Goal: Book appointment/travel/reservation

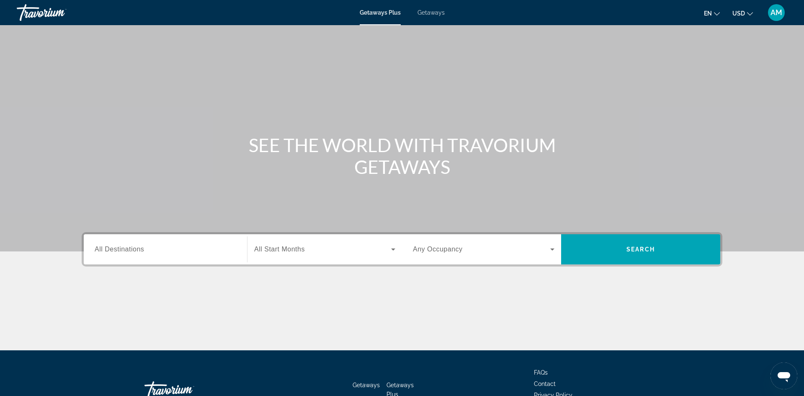
click at [173, 258] on div "Search widget" at bounding box center [166, 250] width 142 height 24
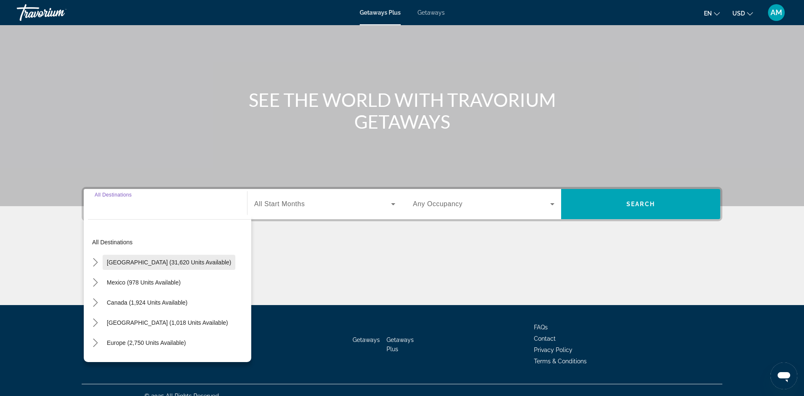
scroll to position [57, 0]
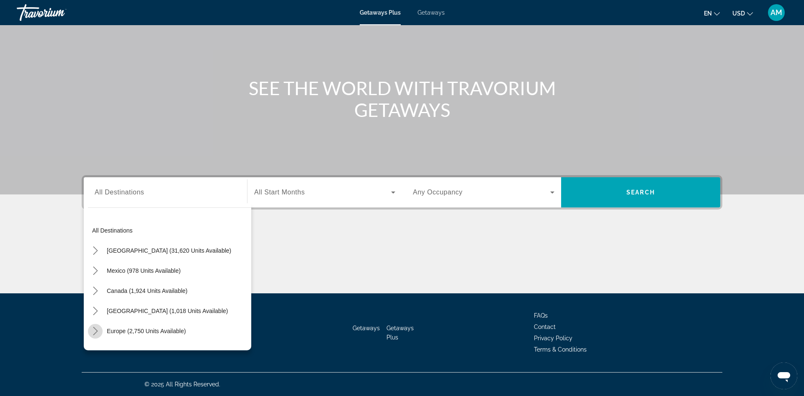
click at [93, 333] on icon "Toggle Europe (2,750 units available) submenu" at bounding box center [95, 331] width 8 height 8
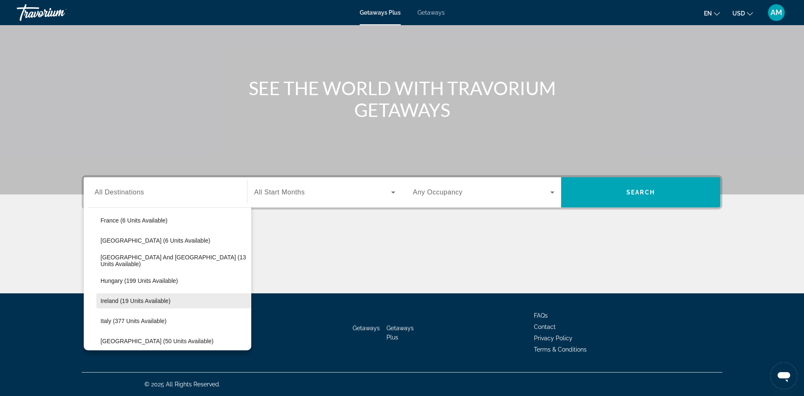
scroll to position [251, 0]
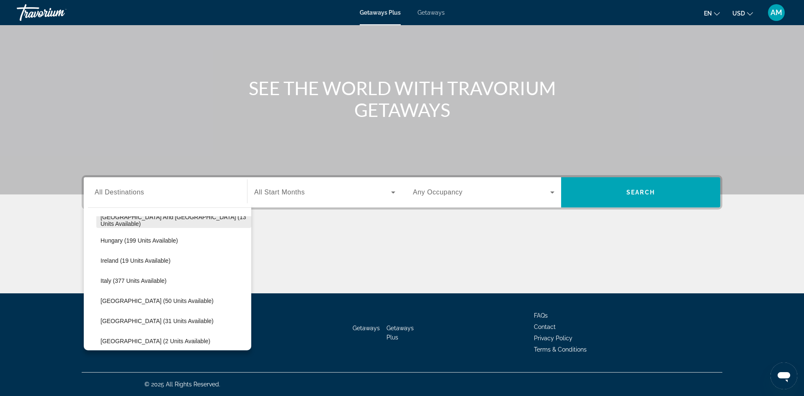
click at [123, 220] on span "Greece and Cyprus (13 units available)" at bounding box center [174, 220] width 147 height 13
type input "**********"
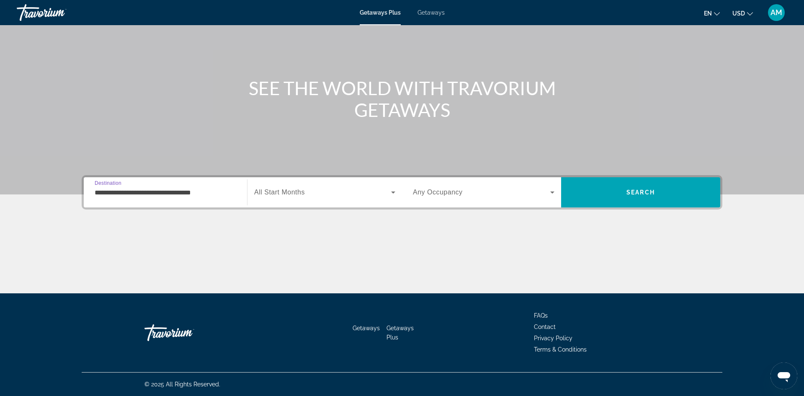
click at [296, 190] on span "All Start Months" at bounding box center [279, 192] width 51 height 7
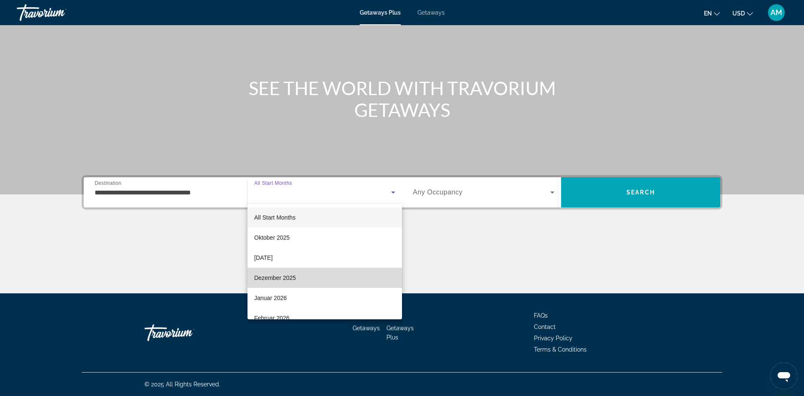
click at [269, 279] on span "Dezember 2025" at bounding box center [275, 278] width 42 height 10
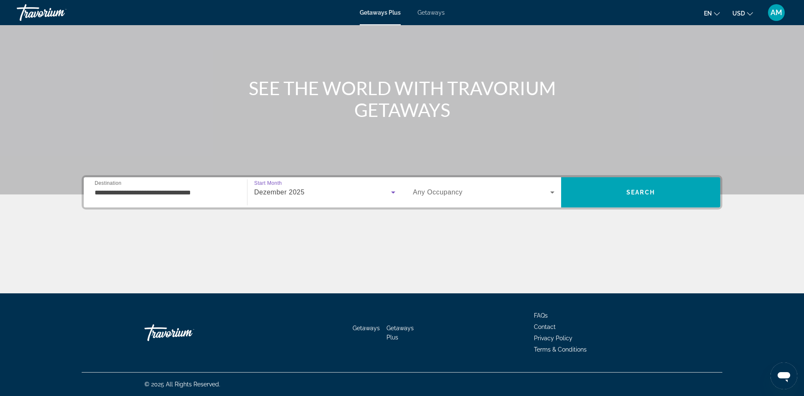
click at [461, 198] on div "Search widget" at bounding box center [484, 192] width 142 height 23
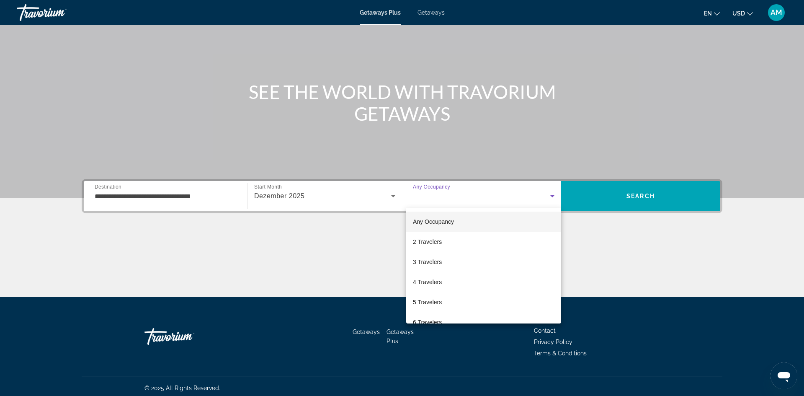
scroll to position [53, 0]
drag, startPoint x: 456, startPoint y: 239, endPoint x: 514, endPoint y: 220, distance: 60.5
click at [456, 239] on mat-option "2 Travelers" at bounding box center [483, 242] width 155 height 20
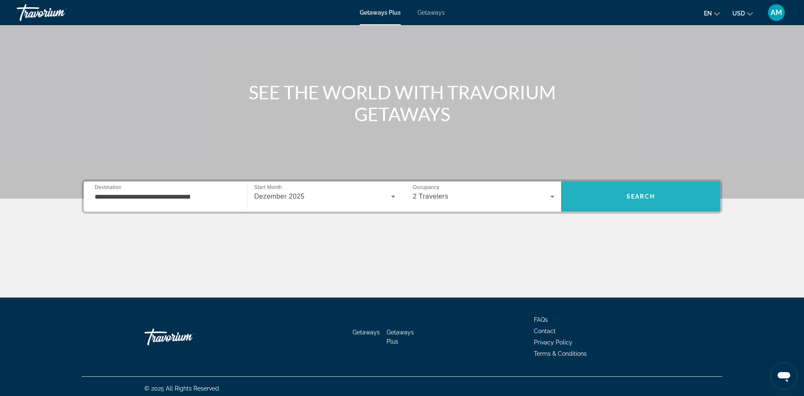
click at [618, 191] on span "Search" at bounding box center [640, 196] width 159 height 20
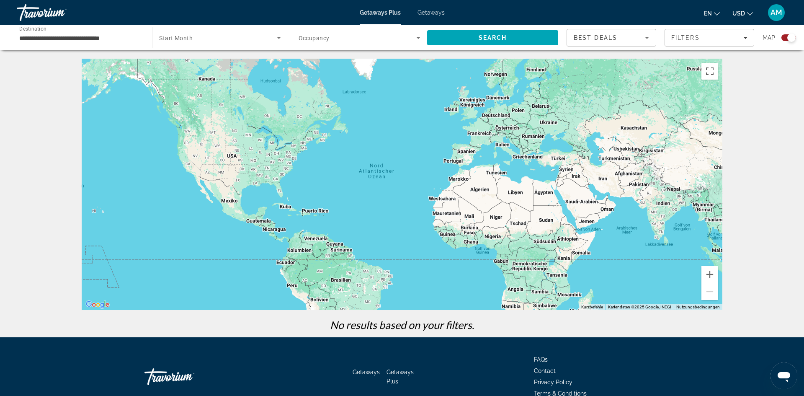
click at [209, 45] on div "Search widget" at bounding box center [219, 37] width 121 height 23
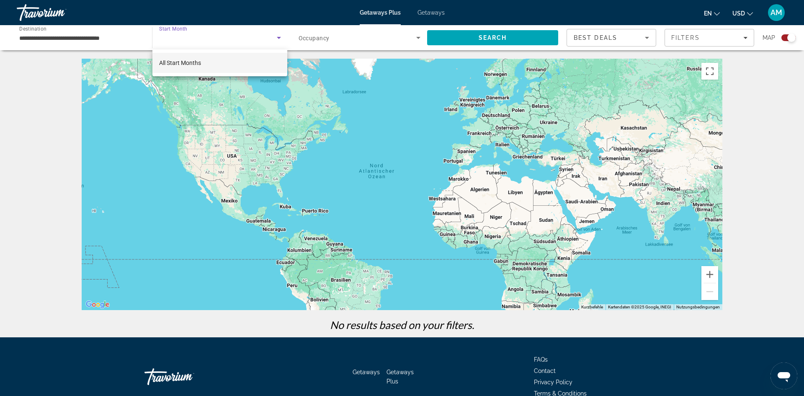
click at [282, 39] on div at bounding box center [402, 198] width 804 height 396
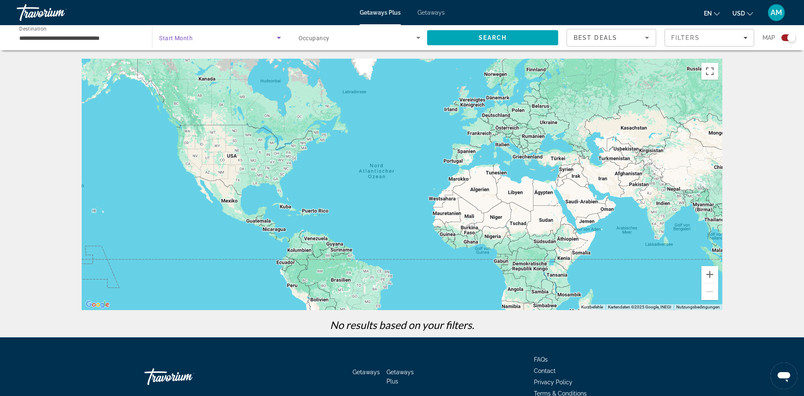
click at [272, 35] on span "Search widget" at bounding box center [217, 38] width 117 height 10
click at [423, 16] on div "Getaways Plus Getaways en English Español Français Italiano Português русский U…" at bounding box center [402, 13] width 804 height 22
click at [434, 13] on span "Getaways" at bounding box center [431, 12] width 27 height 7
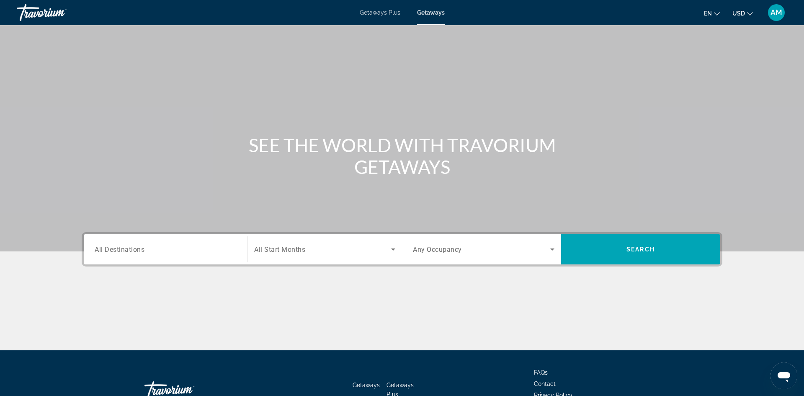
click at [745, 17] on button "USD USD ($) MXN (Mex$) CAD (Can$) GBP (£) EUR (€) AUD (A$) NZD (NZ$) CNY (CN¥)" at bounding box center [743, 13] width 21 height 12
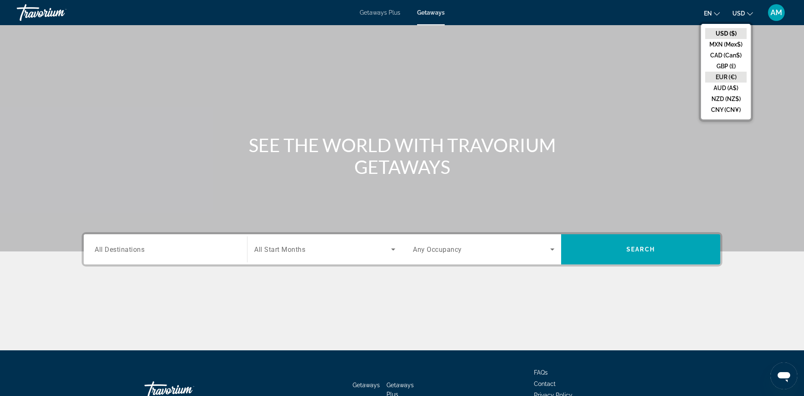
click at [716, 79] on button "EUR (€)" at bounding box center [725, 77] width 41 height 11
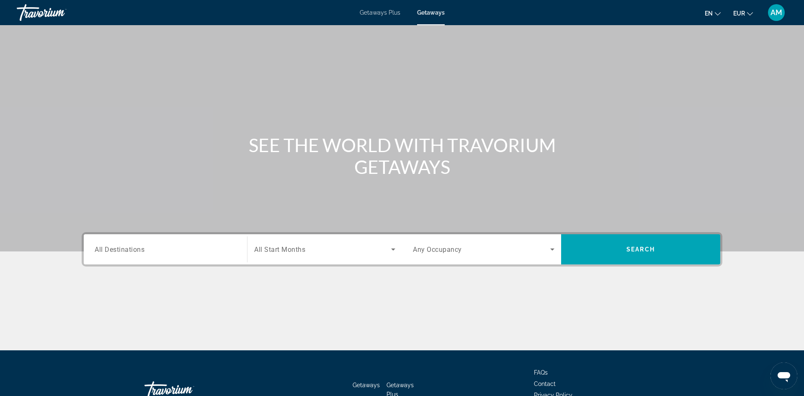
click at [111, 251] on span "All Destinations" at bounding box center [120, 249] width 50 height 8
click at [111, 251] on input "Destination All Destinations" at bounding box center [166, 250] width 142 height 10
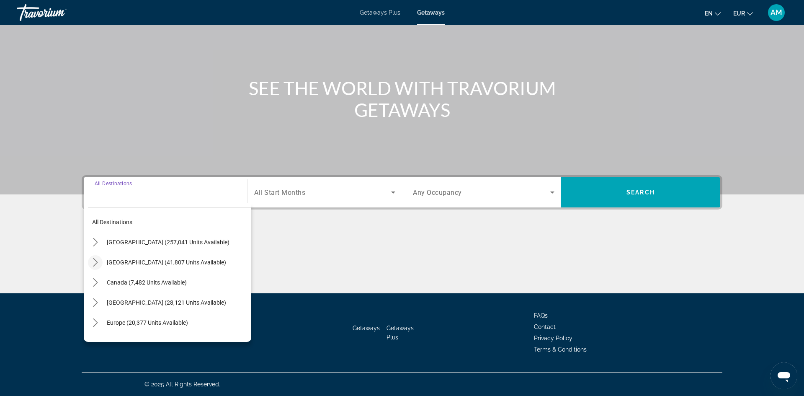
scroll to position [4, 0]
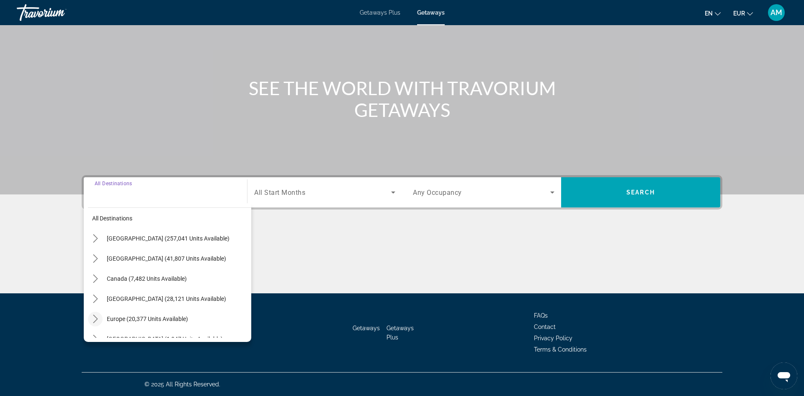
click at [98, 319] on icon "Toggle Europe (20,377 units available) submenu" at bounding box center [95, 319] width 8 height 8
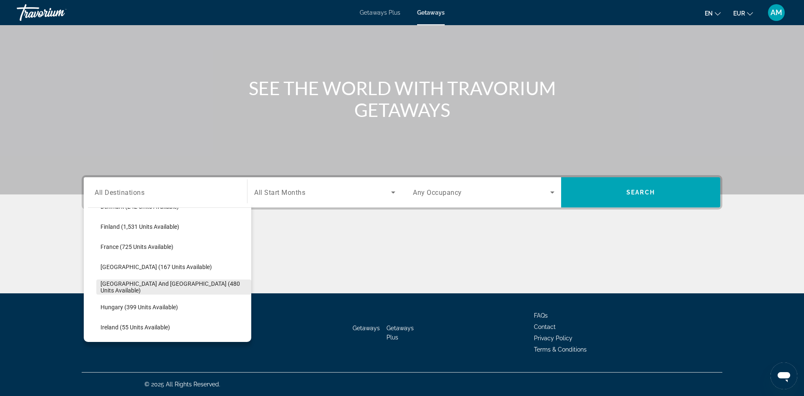
scroll to position [222, 0]
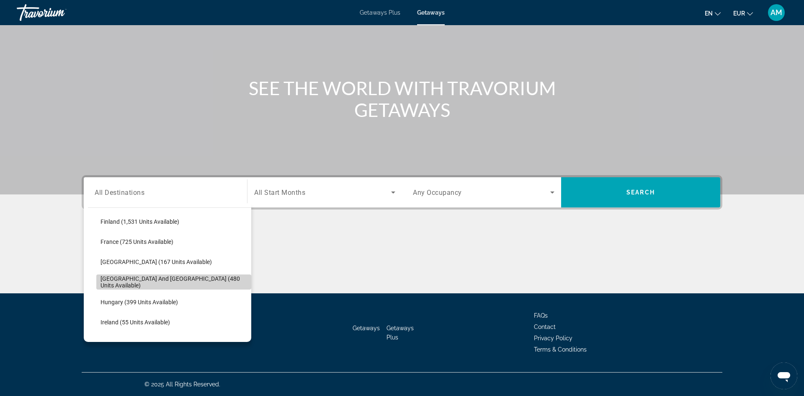
click at [147, 287] on span "Select destination: Greece and Cyprus (480 units available)" at bounding box center [173, 282] width 155 height 20
type input "**********"
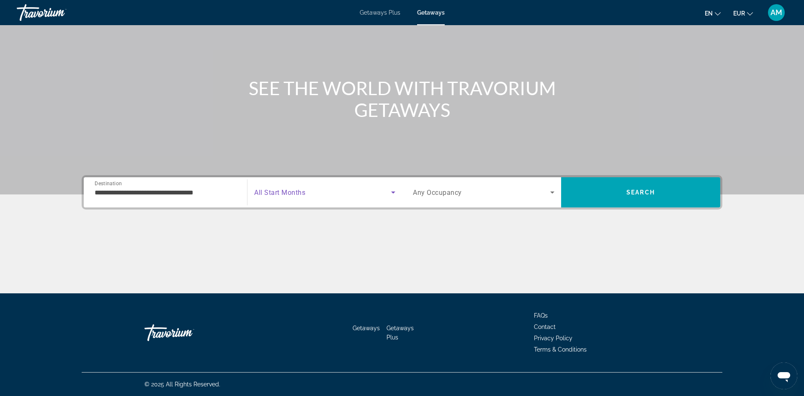
click at [344, 191] on span "Search widget" at bounding box center [322, 192] width 137 height 10
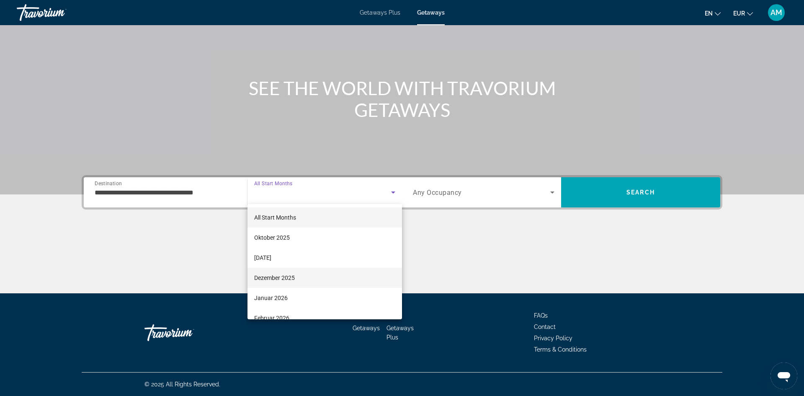
click at [280, 276] on span "Dezember 2025" at bounding box center [274, 278] width 41 height 10
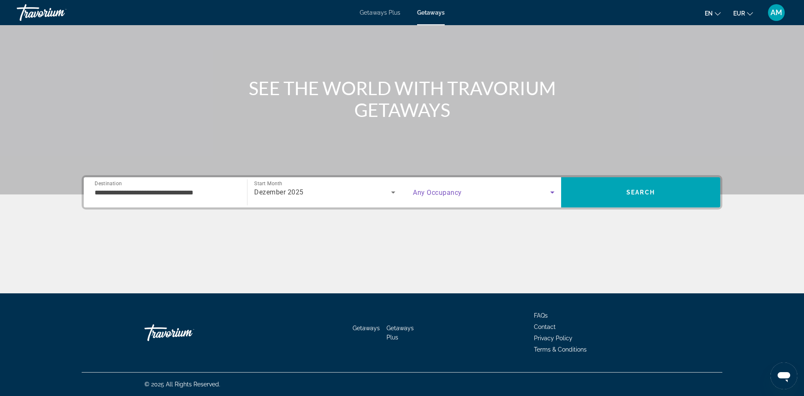
click at [526, 191] on span "Search widget" at bounding box center [481, 192] width 137 height 10
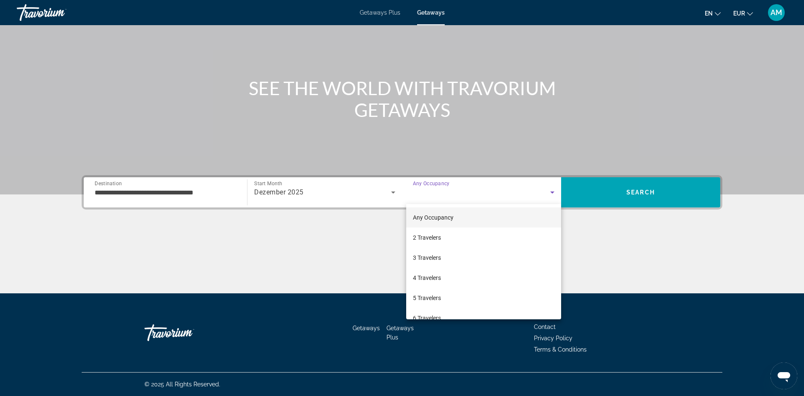
drag, startPoint x: 452, startPoint y: 236, endPoint x: 509, endPoint y: 212, distance: 62.5
click at [456, 235] on mat-option "2 Travelers" at bounding box center [483, 237] width 155 height 20
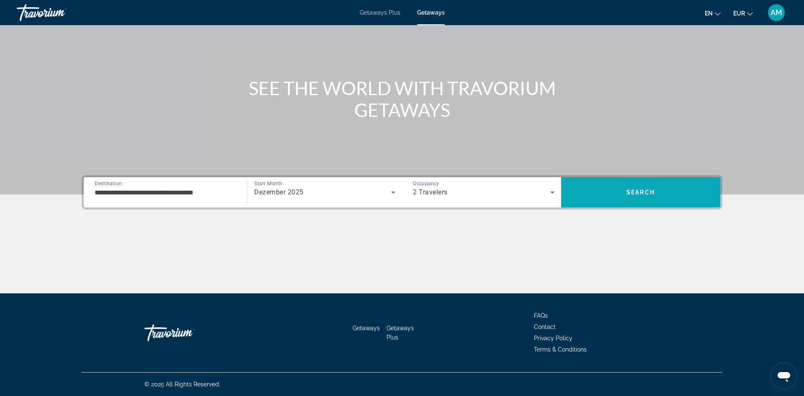
click at [602, 190] on span "Search" at bounding box center [640, 192] width 159 height 20
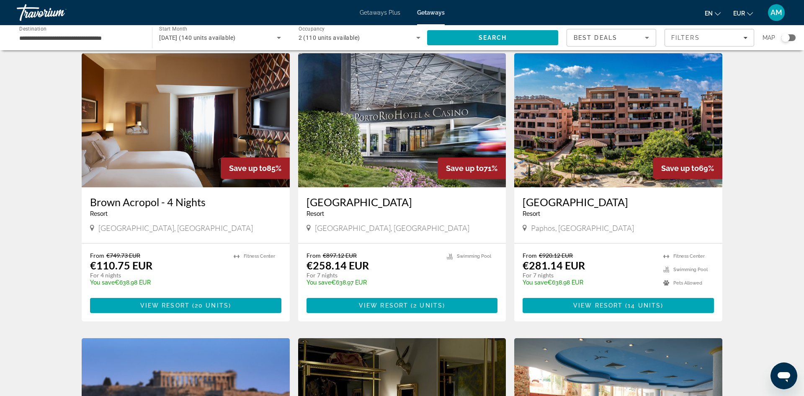
scroll to position [309, 0]
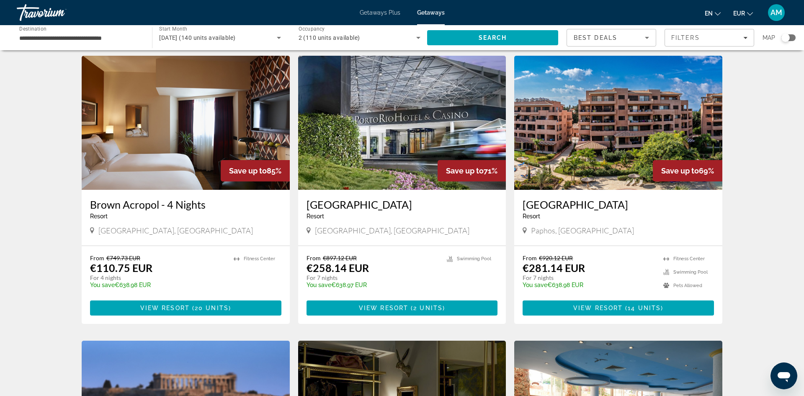
click at [618, 140] on img "Main content" at bounding box center [618, 123] width 208 height 134
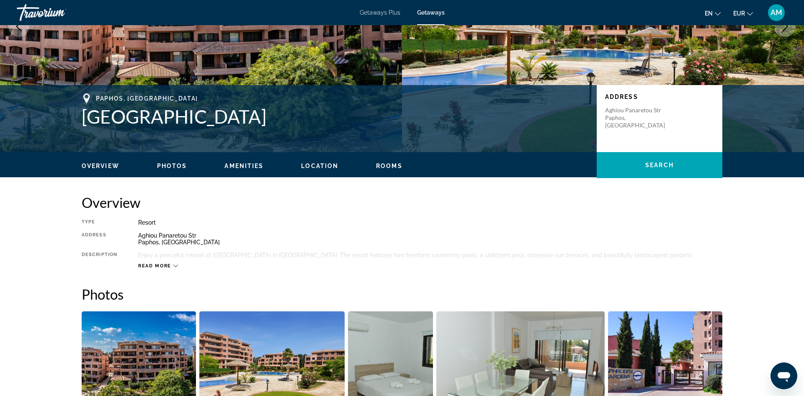
scroll to position [127, 0]
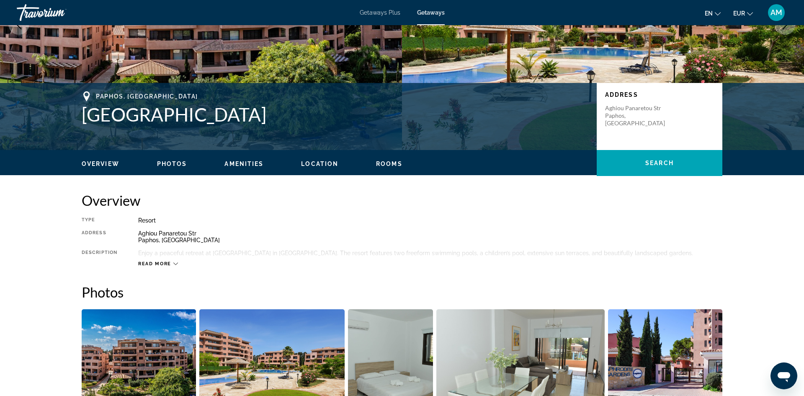
click at [173, 266] on icon "Main content" at bounding box center [175, 263] width 5 height 5
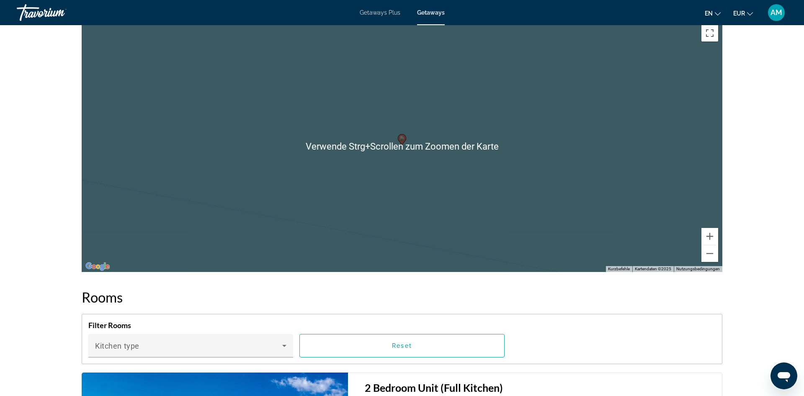
scroll to position [957, 0]
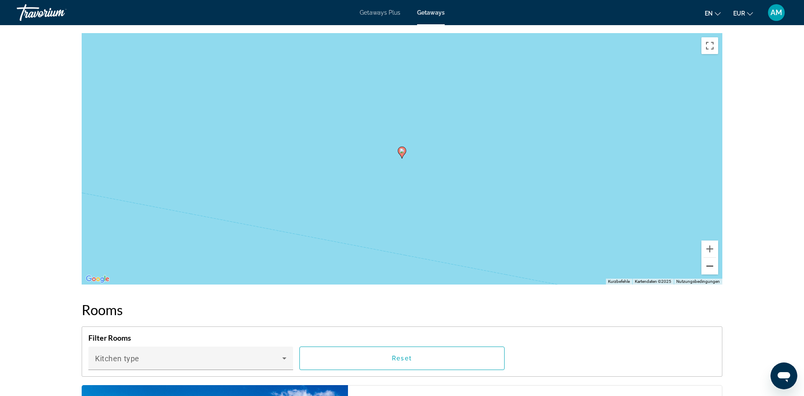
click at [707, 271] on button "Verkleinern" at bounding box center [710, 266] width 17 height 17
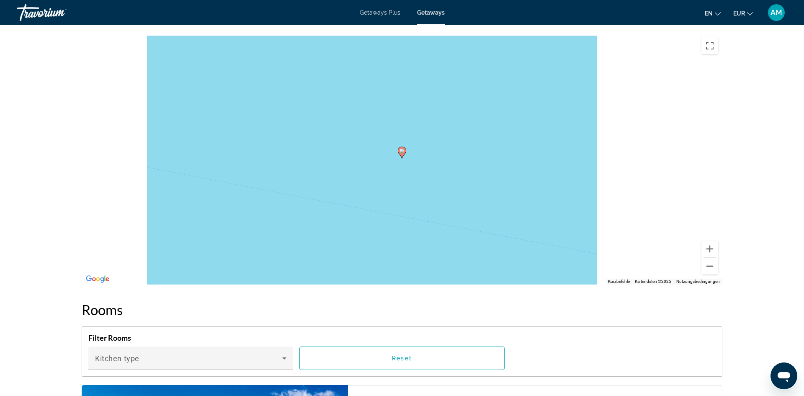
click at [707, 271] on button "Verkleinern" at bounding box center [710, 266] width 17 height 17
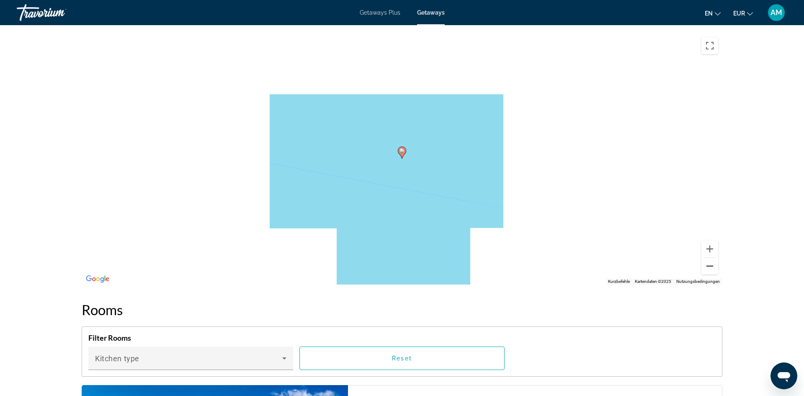
click at [707, 271] on button "Verkleinern" at bounding box center [710, 266] width 17 height 17
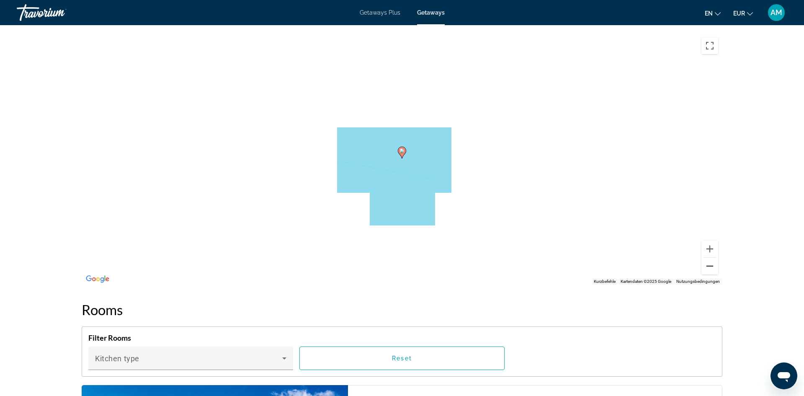
click at [707, 271] on button "Verkleinern" at bounding box center [710, 266] width 17 height 17
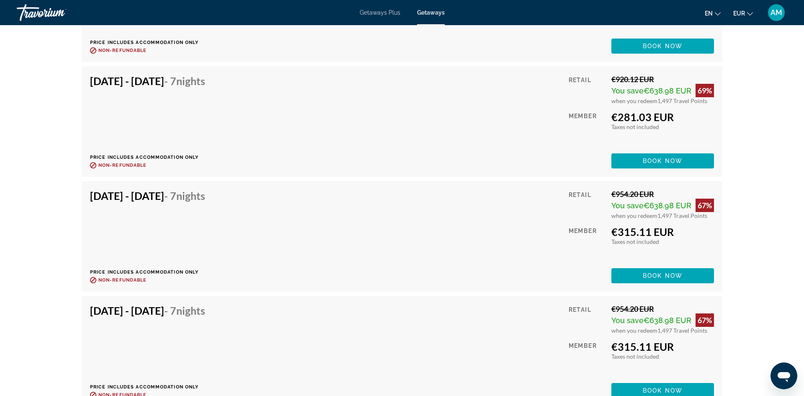
scroll to position [1615, 0]
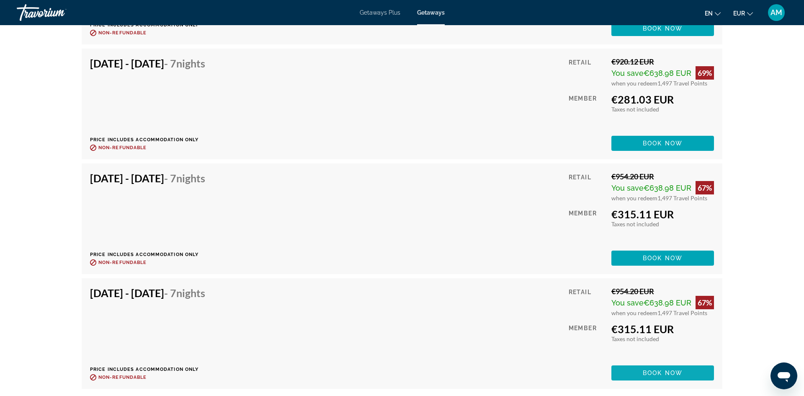
click at [689, 377] on span "Main content" at bounding box center [663, 373] width 103 height 20
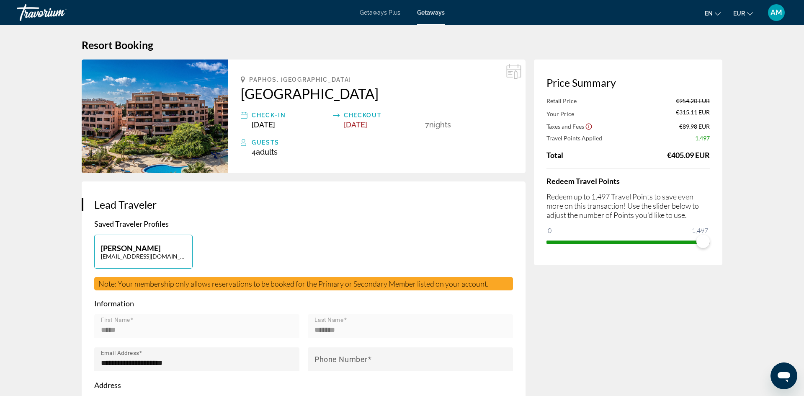
scroll to position [4, 0]
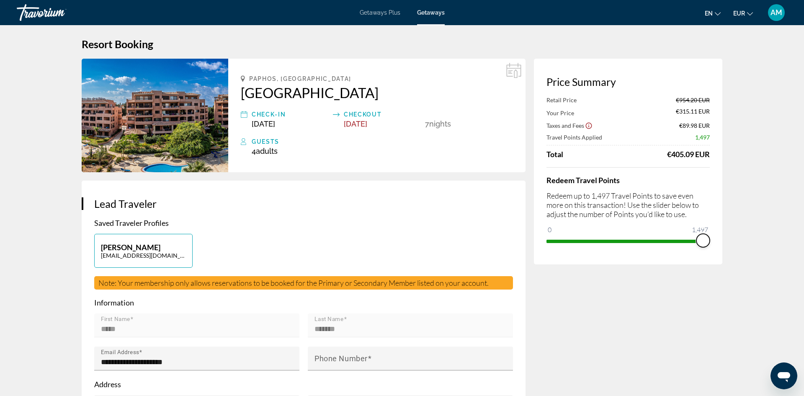
drag, startPoint x: 705, startPoint y: 243, endPoint x: 720, endPoint y: 244, distance: 14.8
click at [720, 244] on div "Price Summary Retail Price €954.20 EUR Your Price €315.11 EUR Taxes and Fees €8…" at bounding box center [628, 162] width 189 height 206
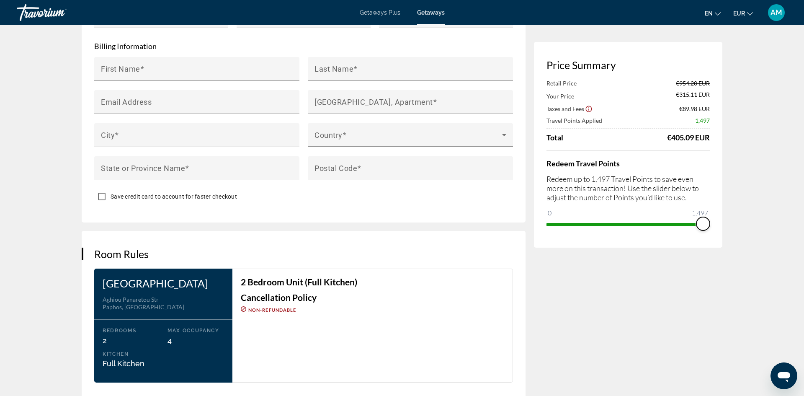
scroll to position [814, 0]
click at [163, 295] on div "Aghiou Panaretou Str Paphos, [GEOGRAPHIC_DATA]" at bounding box center [163, 302] width 121 height 15
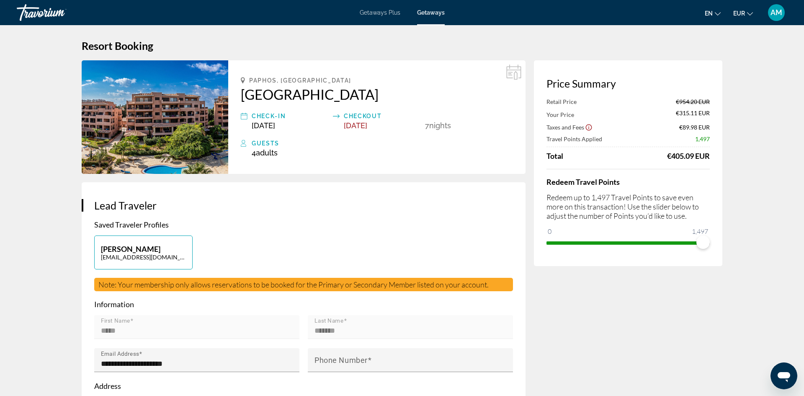
scroll to position [0, 0]
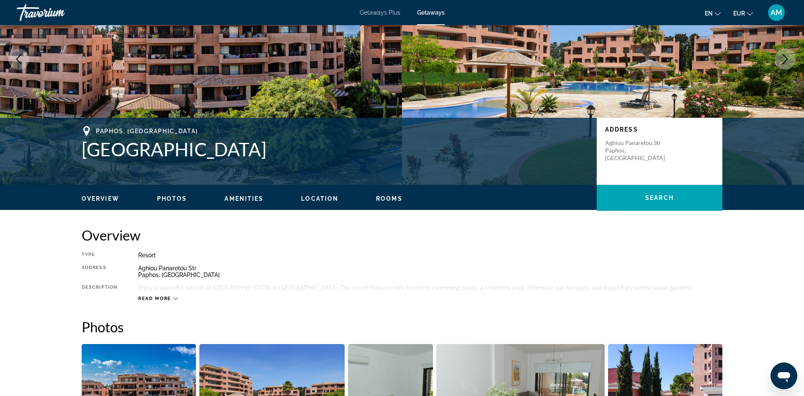
scroll to position [92, 0]
click at [249, 196] on span "Amenities" at bounding box center [244, 198] width 39 height 7
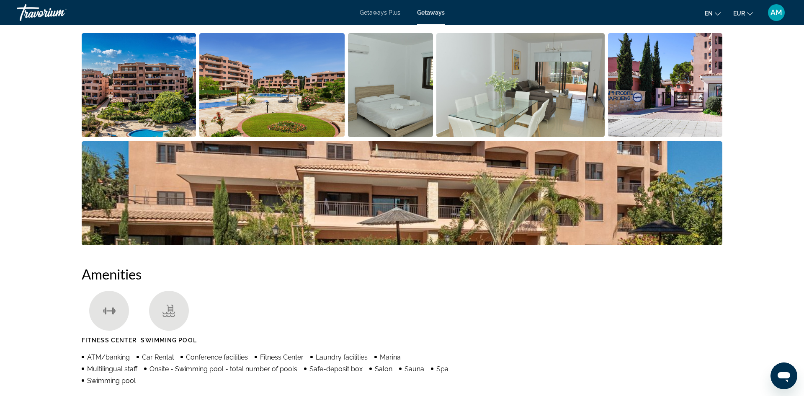
scroll to position [338, 0]
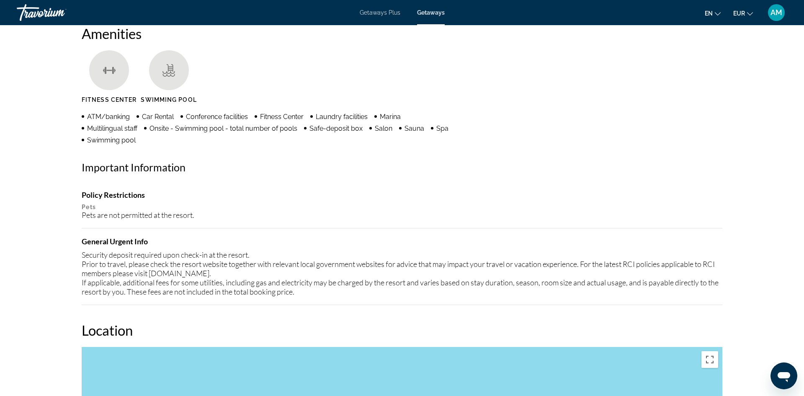
scroll to position [671, 0]
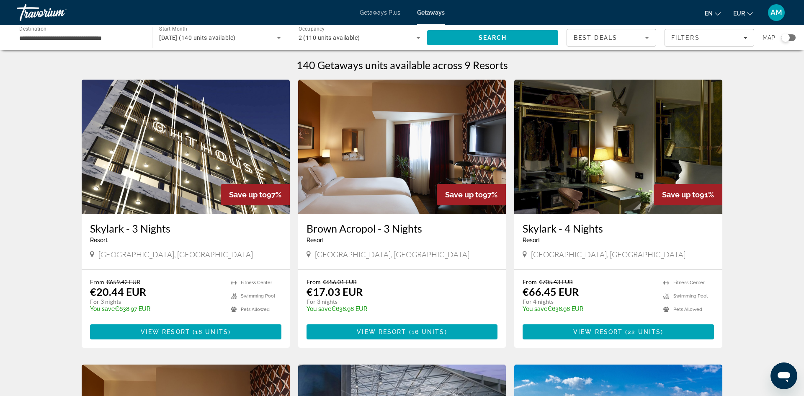
click at [125, 47] on div "**********" at bounding box center [80, 38] width 122 height 24
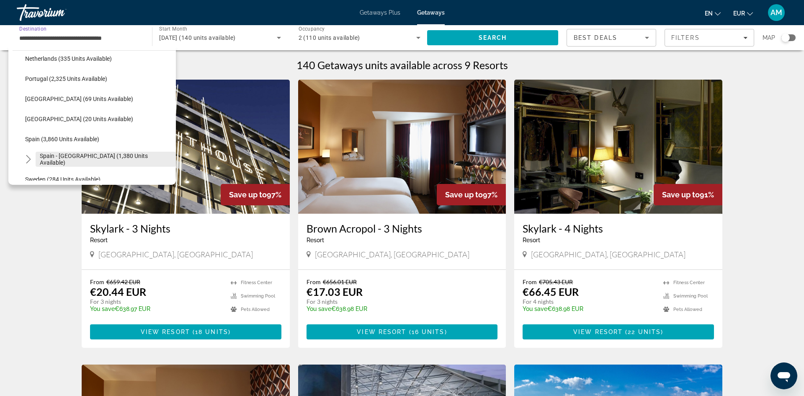
scroll to position [369, 0]
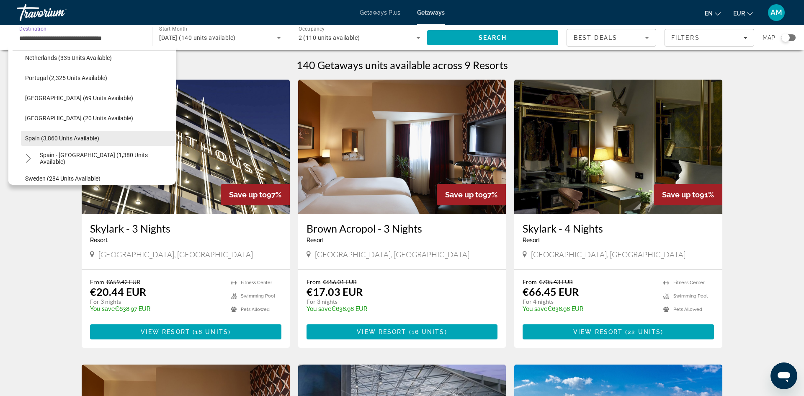
click at [53, 141] on span "Spain (3,860 units available)" at bounding box center [62, 138] width 74 height 7
type input "**********"
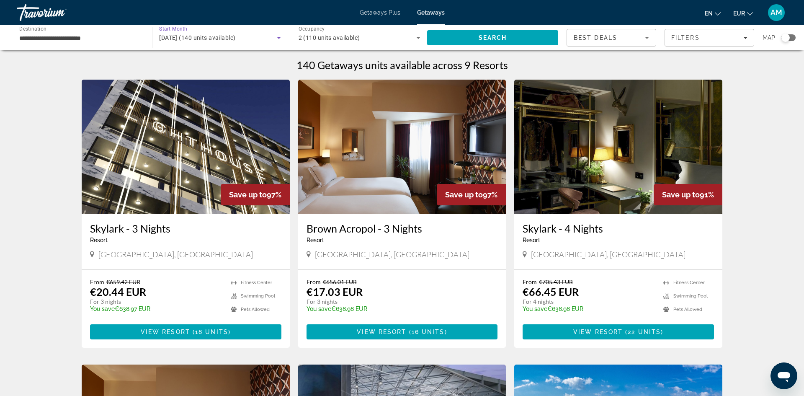
click at [234, 37] on span "[DATE] (140 units available)" at bounding box center [197, 37] width 76 height 7
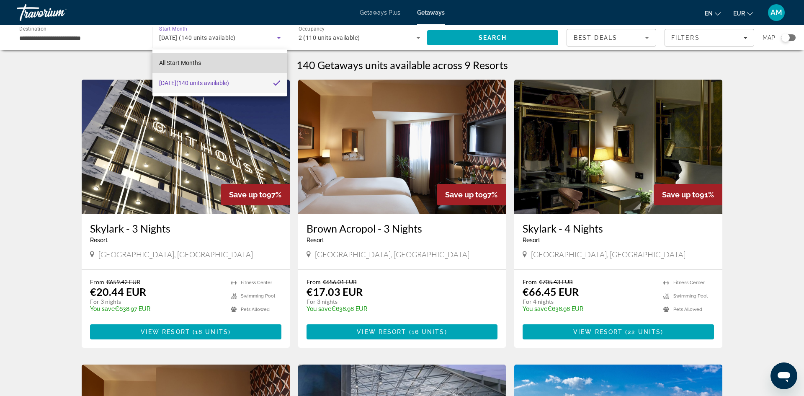
click at [243, 61] on mat-option "All Start Months" at bounding box center [219, 63] width 135 height 20
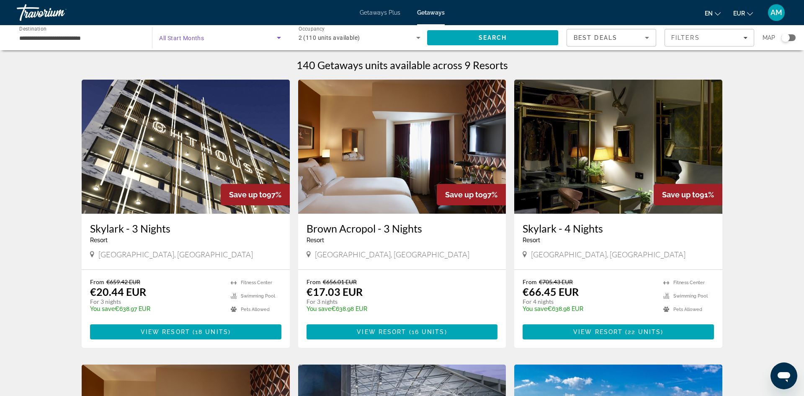
click at [268, 40] on span "Search widget" at bounding box center [217, 38] width 117 height 10
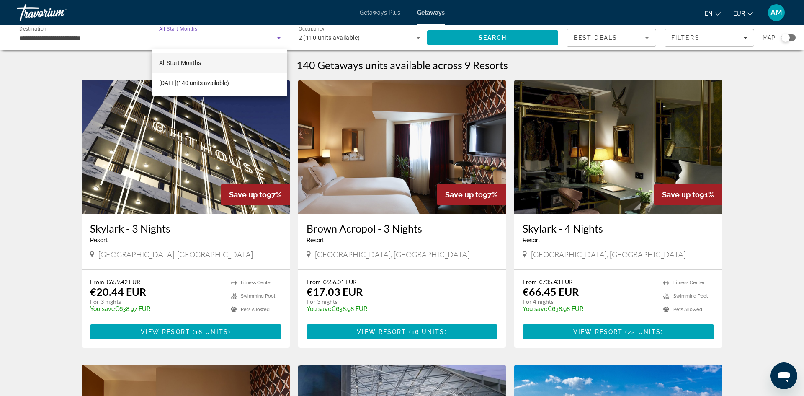
click at [475, 39] on div at bounding box center [402, 198] width 804 height 396
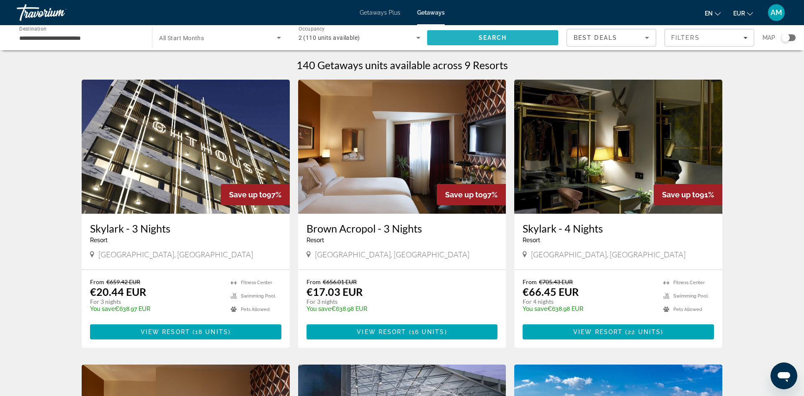
click at [479, 41] on span "Search" at bounding box center [492, 38] width 131 height 20
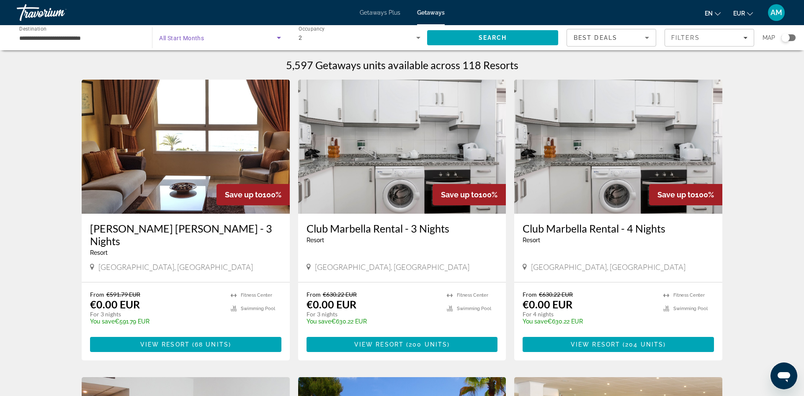
click at [241, 35] on span "Search widget" at bounding box center [217, 38] width 117 height 10
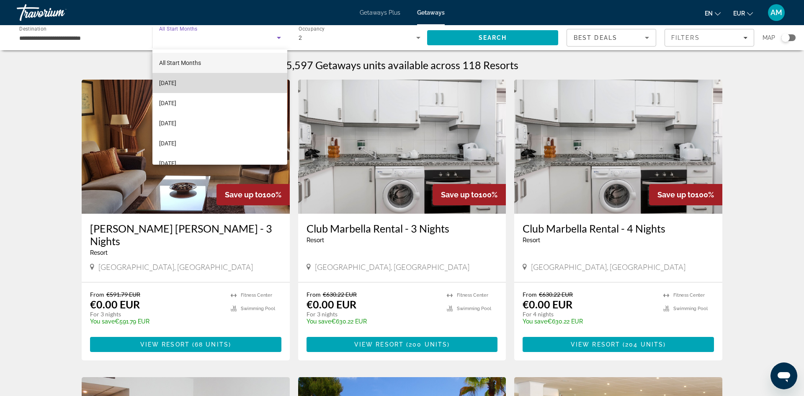
click at [176, 84] on span "October 2025" at bounding box center [167, 83] width 17 height 10
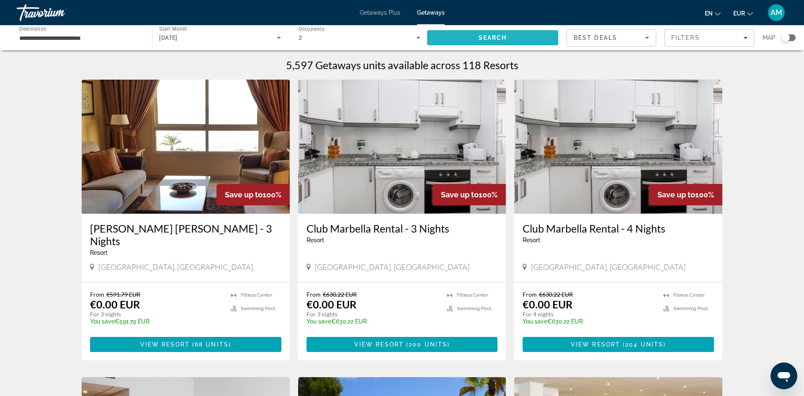
click at [496, 41] on span "Search" at bounding box center [492, 38] width 131 height 20
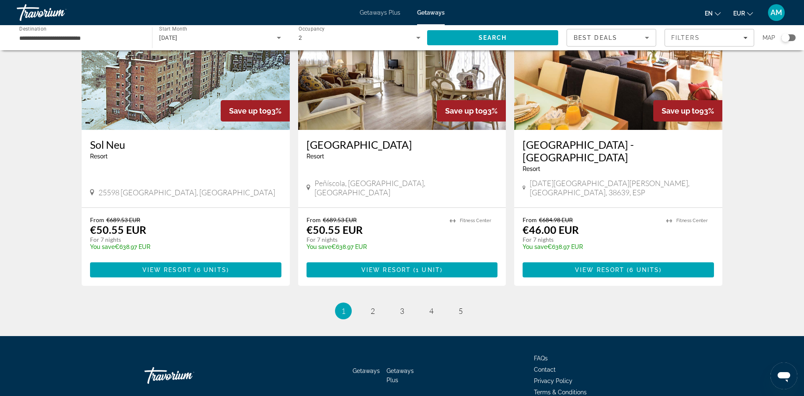
scroll to position [972, 0]
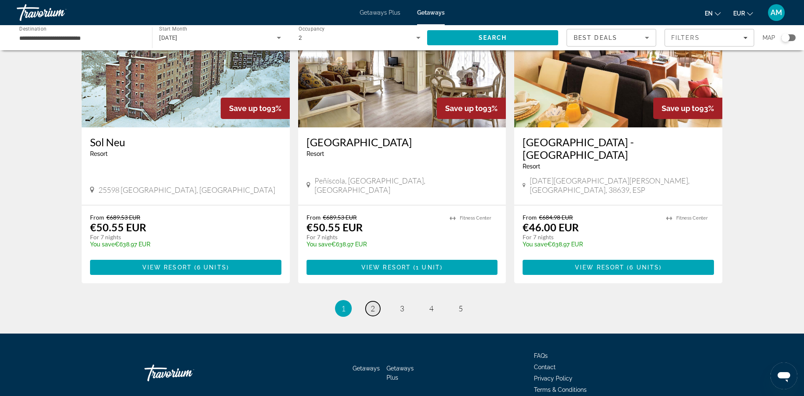
click at [377, 301] on link "page 2" at bounding box center [373, 308] width 15 height 15
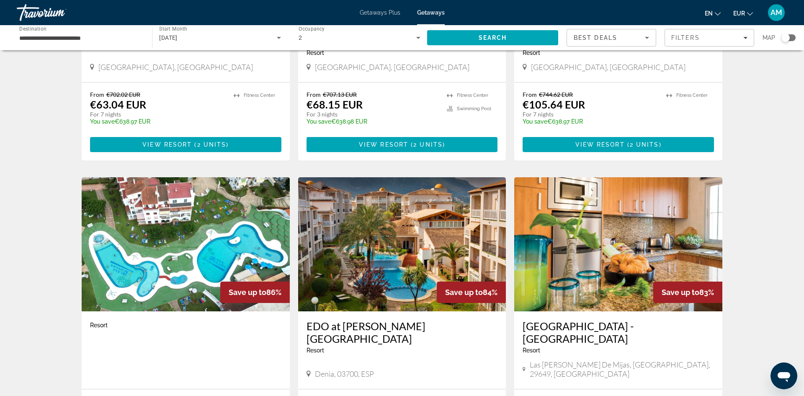
scroll to position [208, 0]
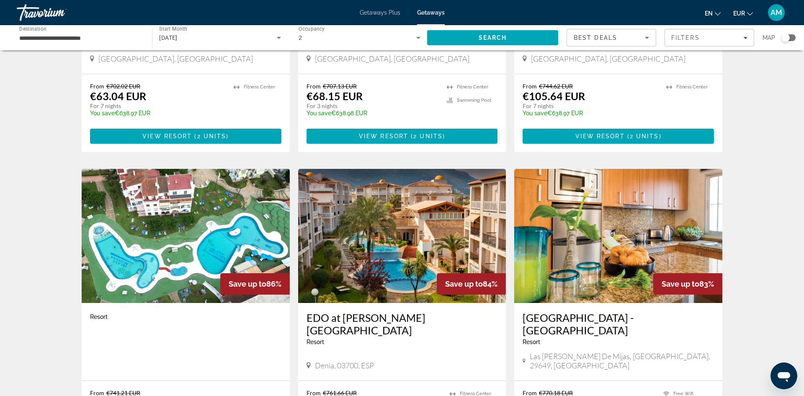
click at [423, 210] on img "Main content" at bounding box center [402, 236] width 208 height 134
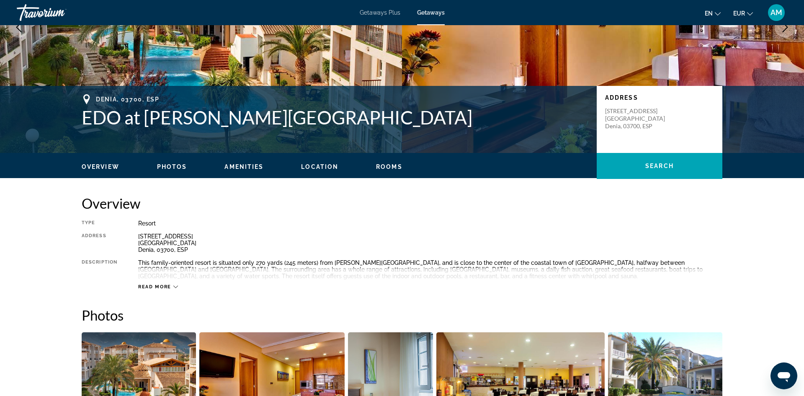
scroll to position [125, 0]
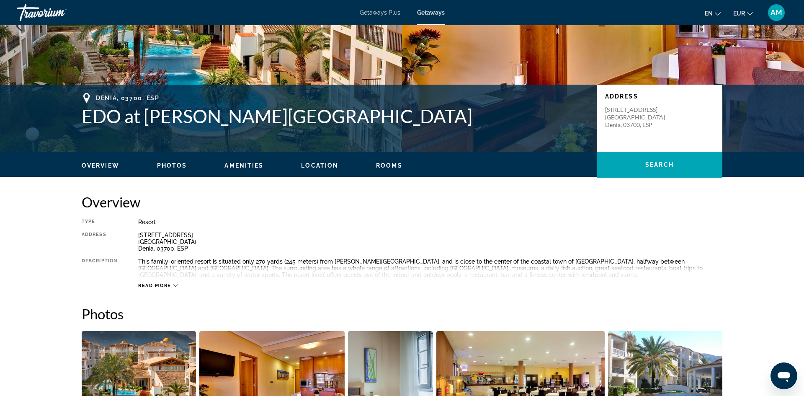
click at [170, 286] on span "Read more" at bounding box center [154, 285] width 33 height 5
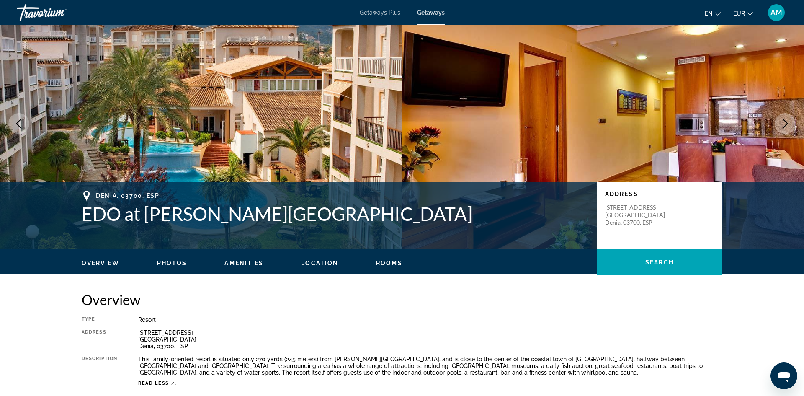
scroll to position [0, 0]
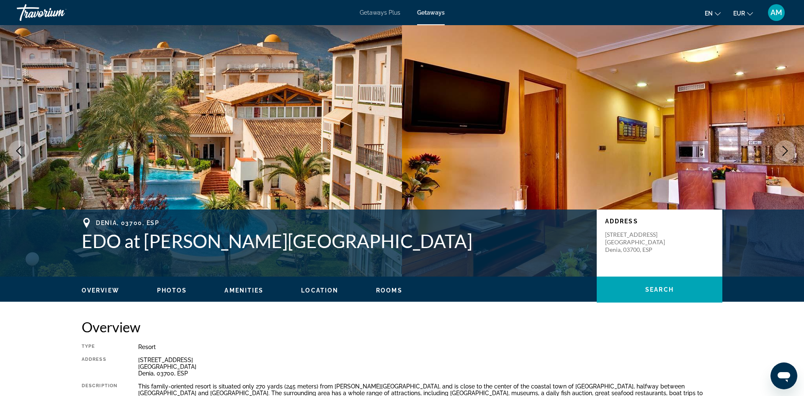
click at [788, 152] on icon "Next image" at bounding box center [785, 151] width 10 height 10
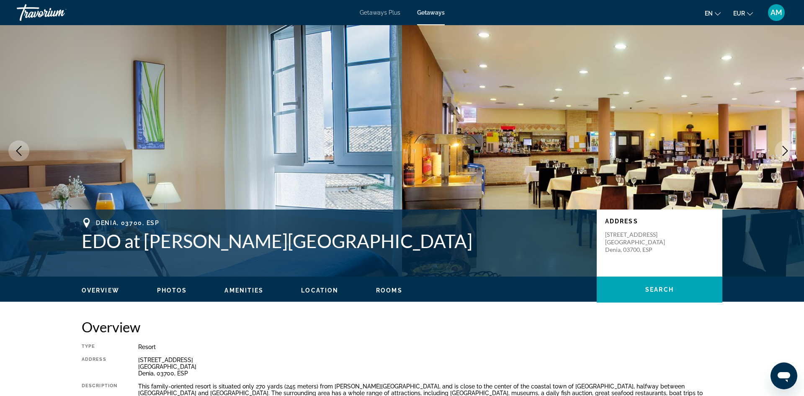
click at [788, 152] on icon "Next image" at bounding box center [785, 151] width 10 height 10
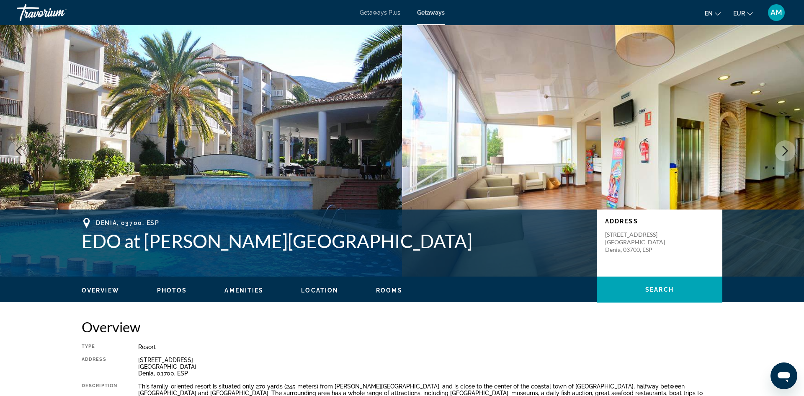
click at [788, 152] on icon "Next image" at bounding box center [785, 151] width 10 height 10
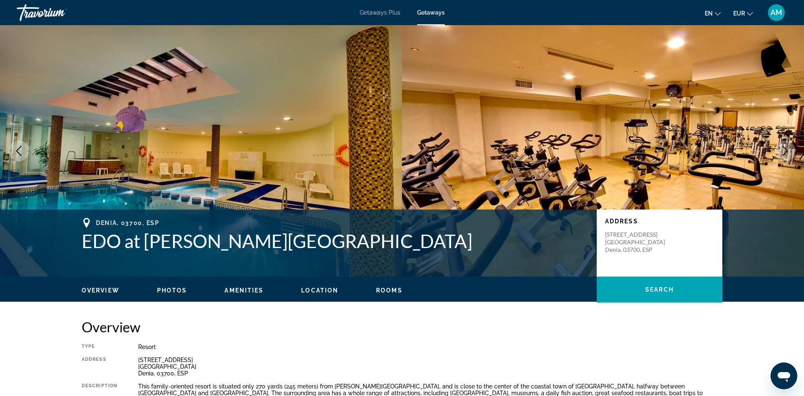
click at [787, 152] on icon "Next image" at bounding box center [785, 151] width 10 height 10
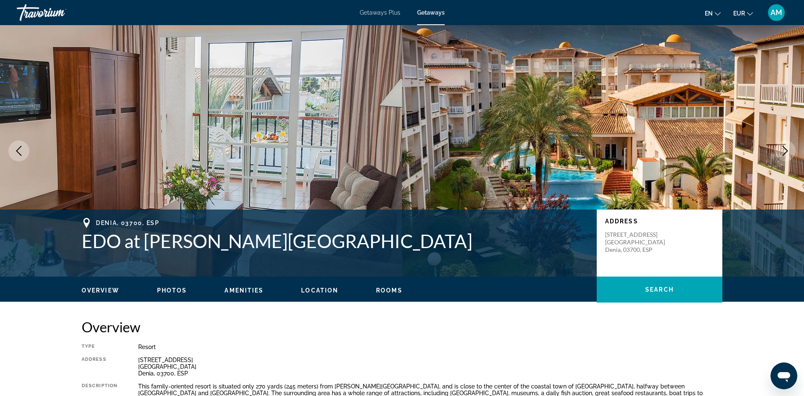
click at [787, 152] on icon "Next image" at bounding box center [785, 151] width 10 height 10
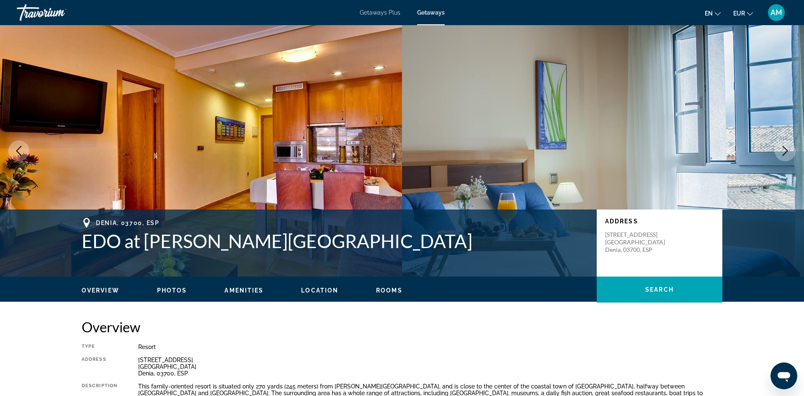
click at [787, 153] on icon "Next image" at bounding box center [785, 151] width 10 height 10
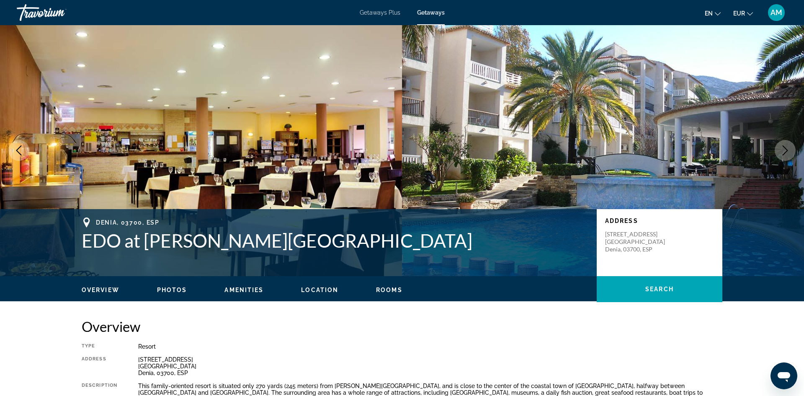
scroll to position [4, 0]
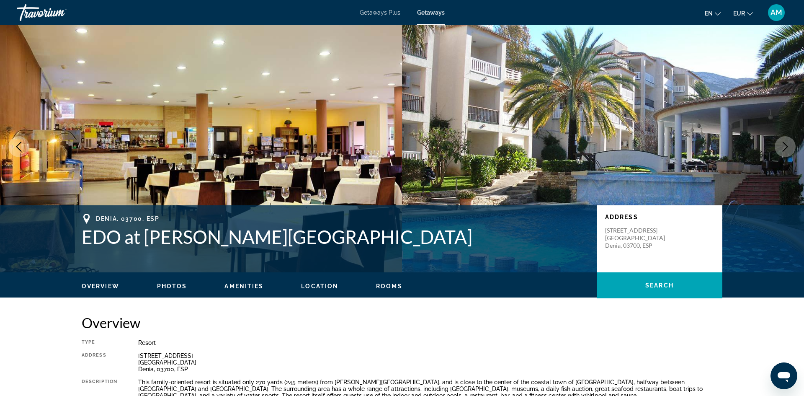
click at [796, 150] on img "Main content" at bounding box center [603, 146] width 402 height 251
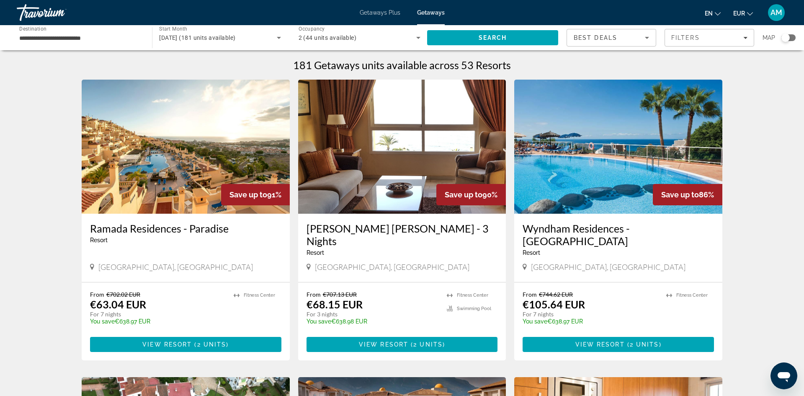
click at [420, 135] on img "Main content" at bounding box center [402, 147] width 208 height 134
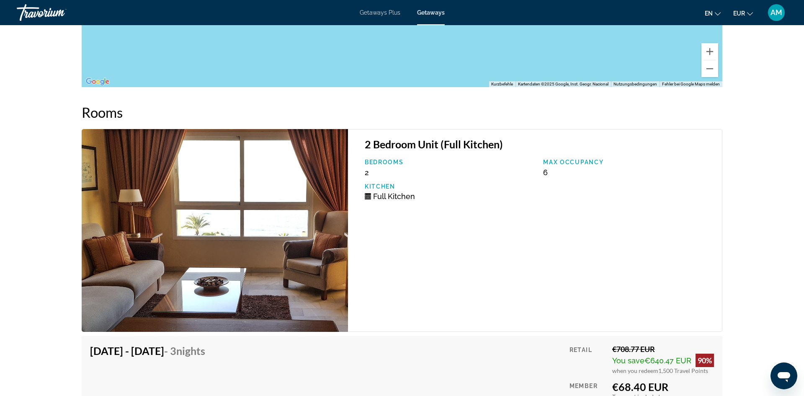
scroll to position [1253, 0]
